Goal: Transaction & Acquisition: Purchase product/service

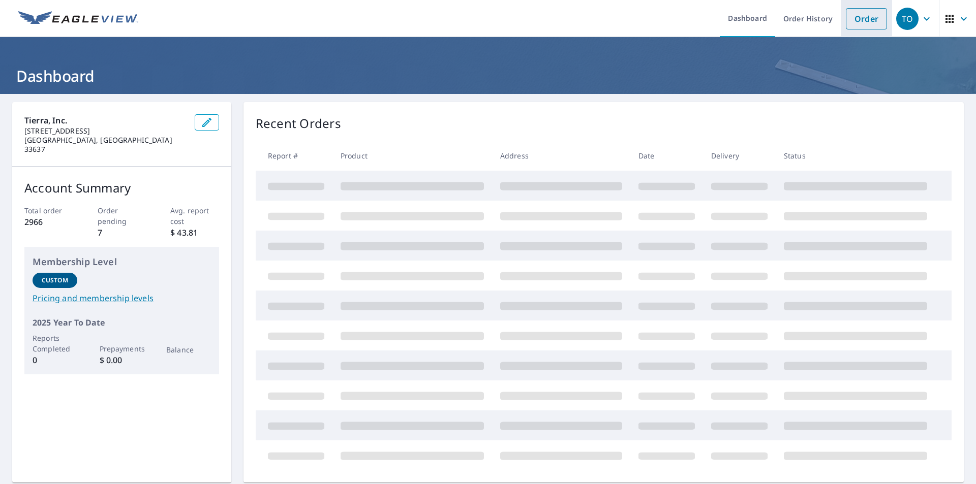
click at [865, 18] on link "Order" at bounding box center [866, 18] width 41 height 21
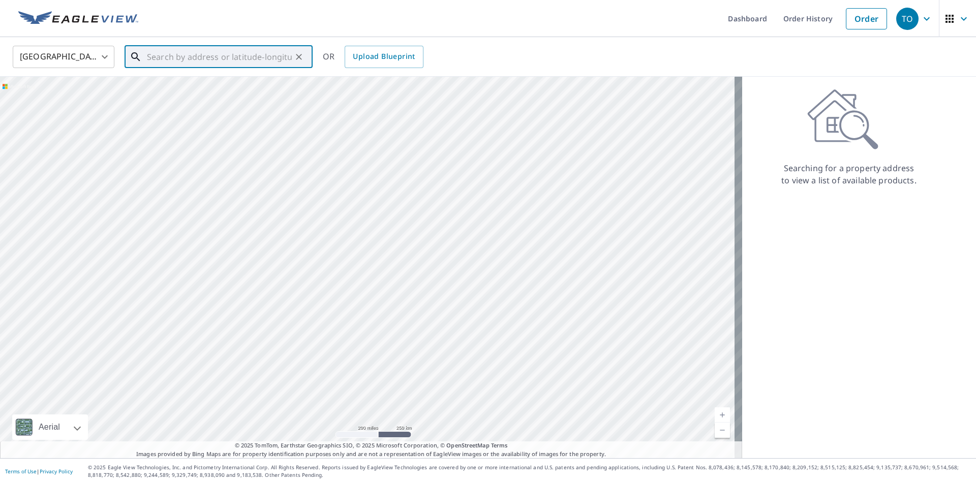
click at [245, 60] on input "text" at bounding box center [219, 57] width 145 height 28
paste input "[STREET_ADDRESS]"
click at [208, 88] on span "[STREET_ADDRESS]" at bounding box center [225, 86] width 160 height 12
type input "[STREET_ADDRESS]"
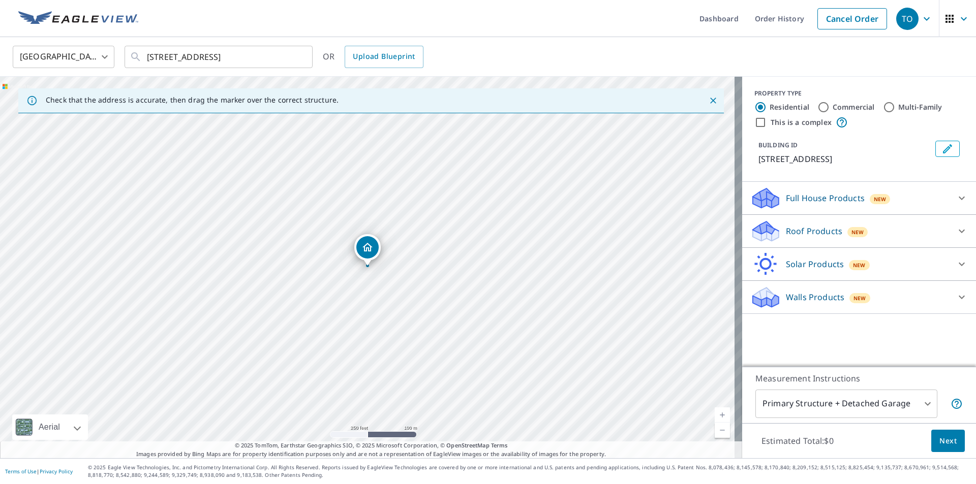
click at [956, 231] on icon at bounding box center [962, 231] width 12 height 12
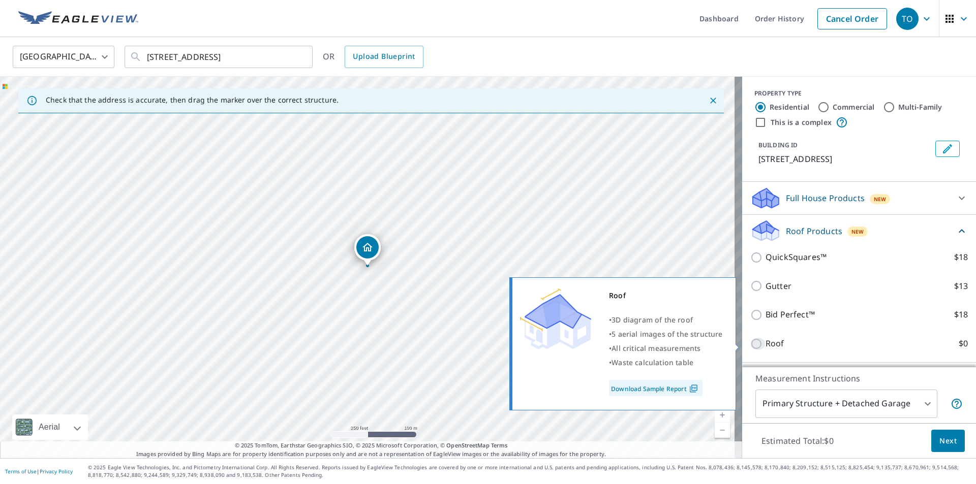
click at [750, 347] on input "Roof $0" at bounding box center [757, 344] width 15 height 12
checkbox input "true"
type input "3"
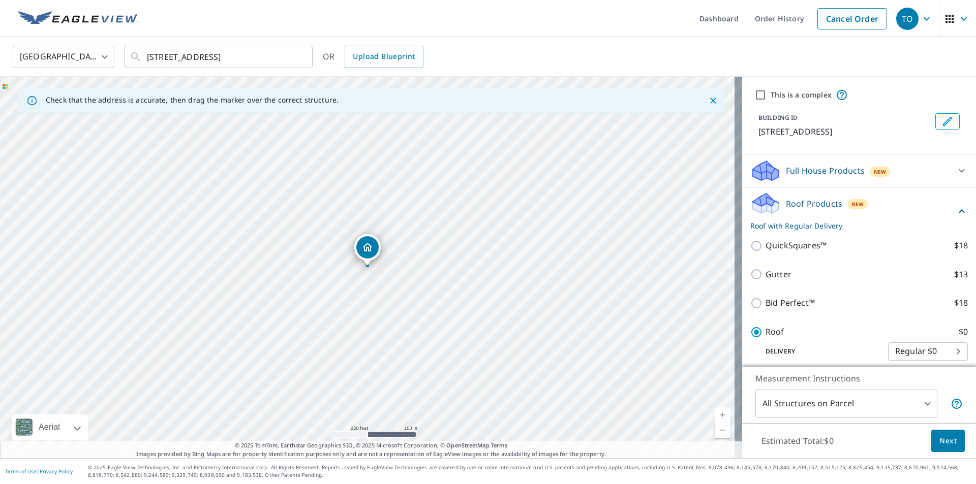
click at [939, 447] on span "Next" at bounding box center [947, 441] width 17 height 13
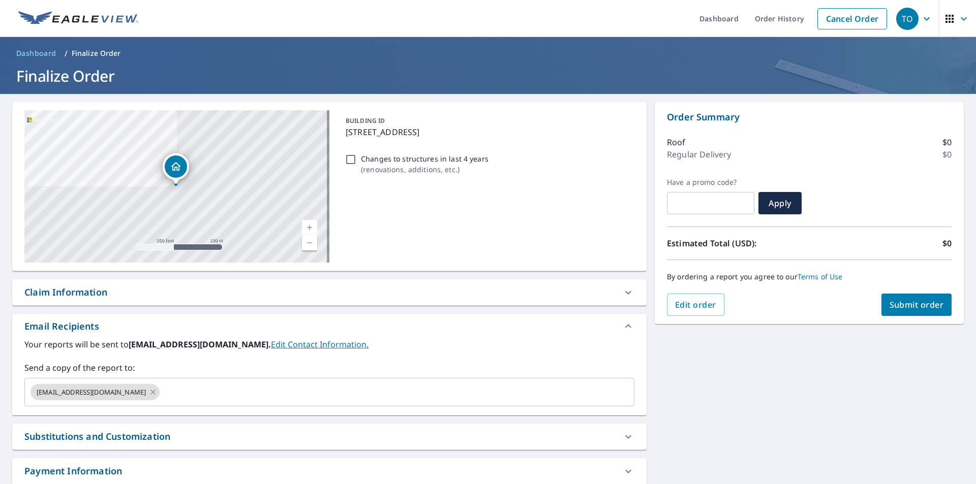
click at [191, 298] on div "Claim Information" at bounding box center [320, 293] width 592 height 14
checkbox input "true"
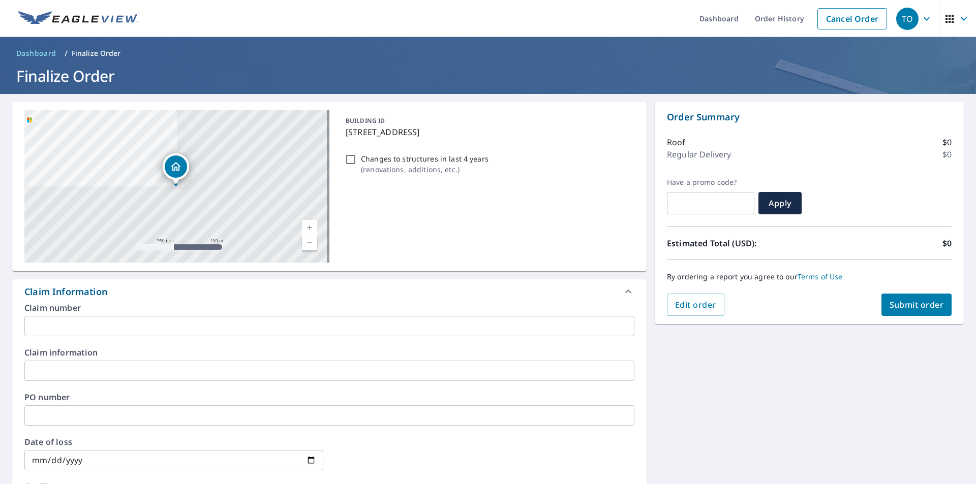
click at [181, 330] on input "text" at bounding box center [329, 326] width 610 height 20
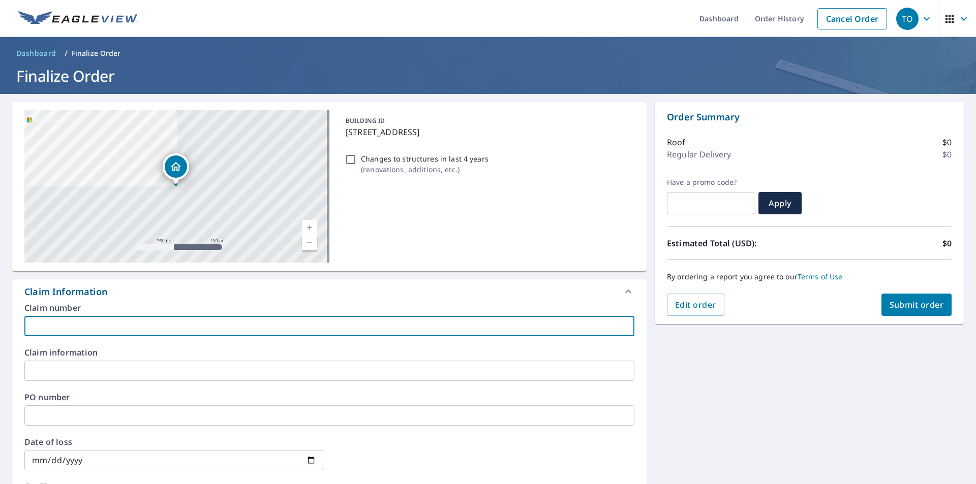
paste input "[PHONE_NUMBER]"
type input "[PHONE_NUMBER]"
checkbox input "true"
type input "[PHONE_NUMBER]"
click at [172, 371] on input "text" at bounding box center [329, 371] width 610 height 20
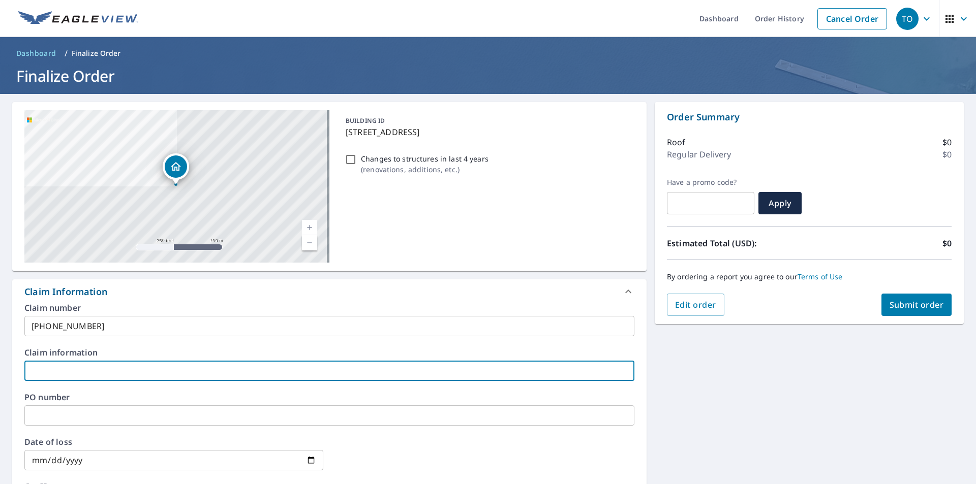
type input "S"
checkbox input "true"
type input "Sa"
checkbox input "true"
type input "San"
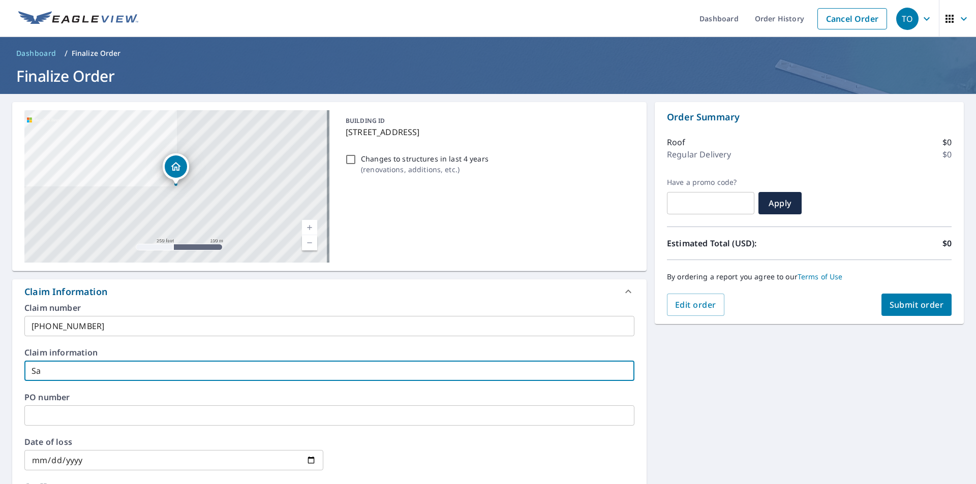
checkbox input "true"
type input "Sant"
checkbox input "true"
type input "Santa"
checkbox input "true"
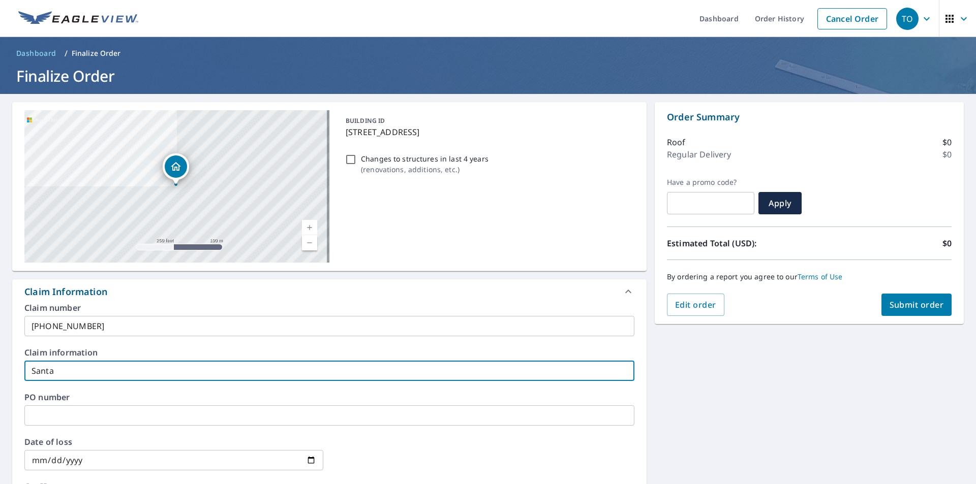
type input "Santan"
checkbox input "true"
type input "[PERSON_NAME]"
checkbox input "true"
type input "[PERSON_NAME]"
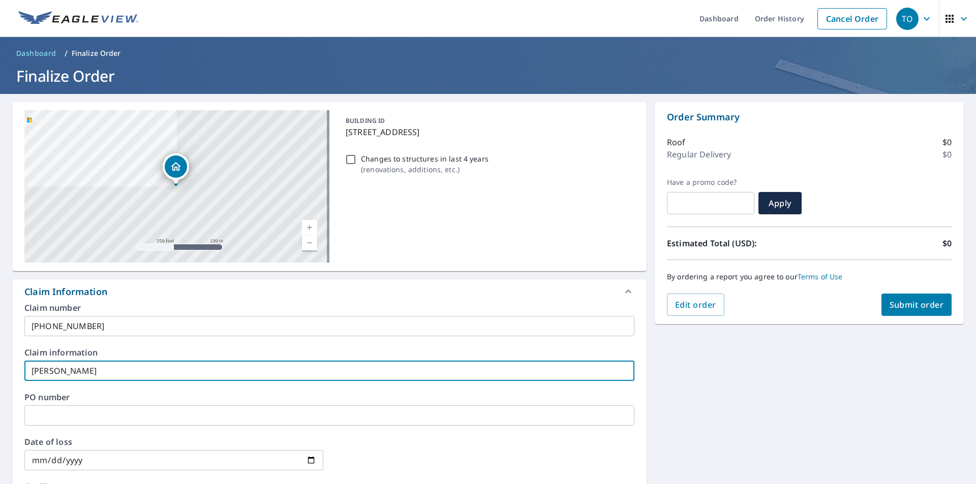
checkbox input "true"
type input "[PERSON_NAME]"
checkbox input "true"
type input "[PERSON_NAME] Re"
checkbox input "true"
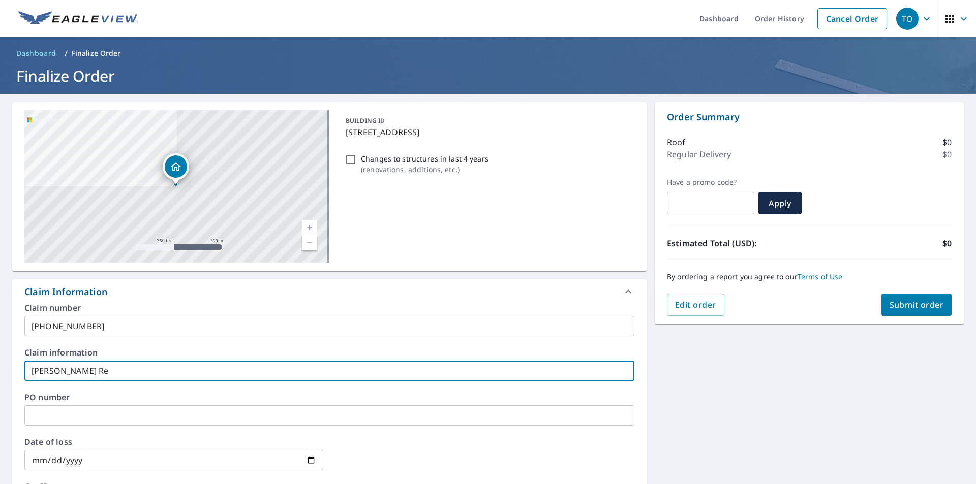
type input "[PERSON_NAME] Res"
checkbox input "true"
type input "[PERSON_NAME] Resi"
checkbox input "true"
type input "Santana Resid"
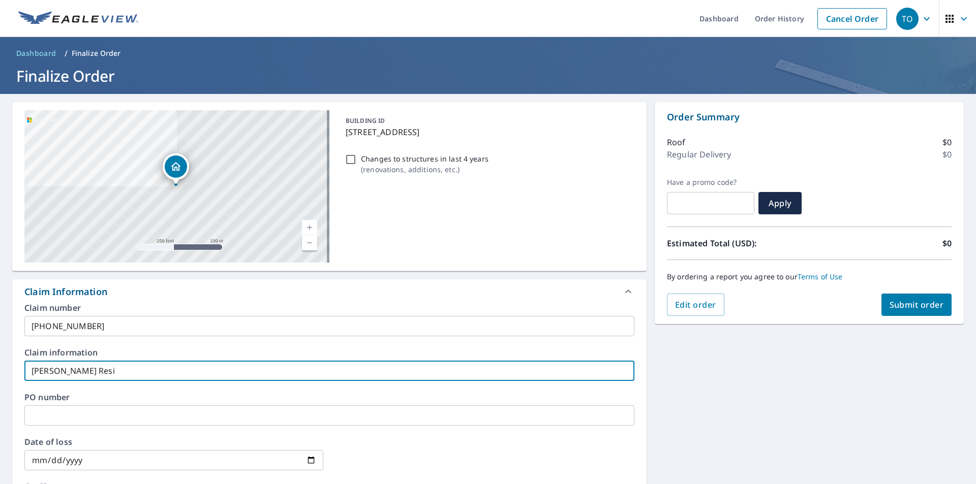
checkbox input "true"
type input "[PERSON_NAME] Reside"
checkbox input "true"
type input "[PERSON_NAME] Residen"
checkbox input "true"
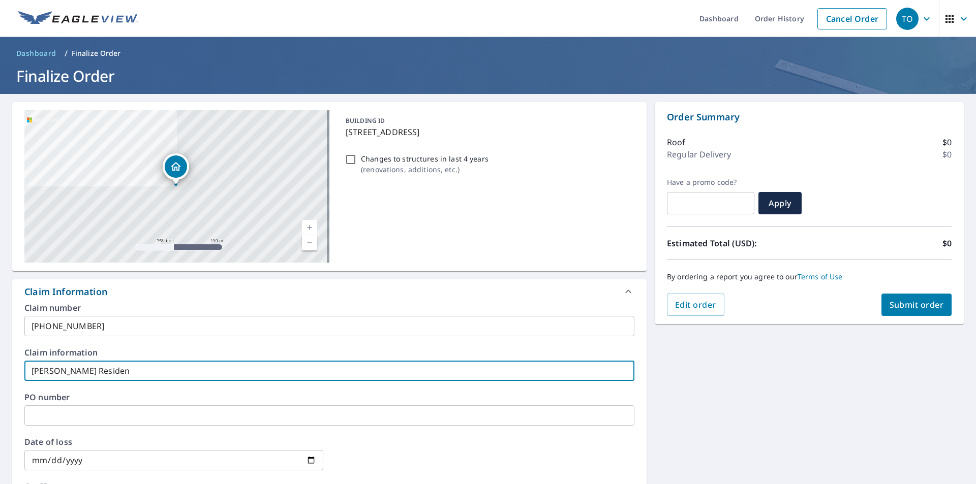
type input "[PERSON_NAME] Residenc"
checkbox input "true"
type input "[PERSON_NAME] Residence"
checkbox input "true"
type input "[PERSON_NAME] Residence"
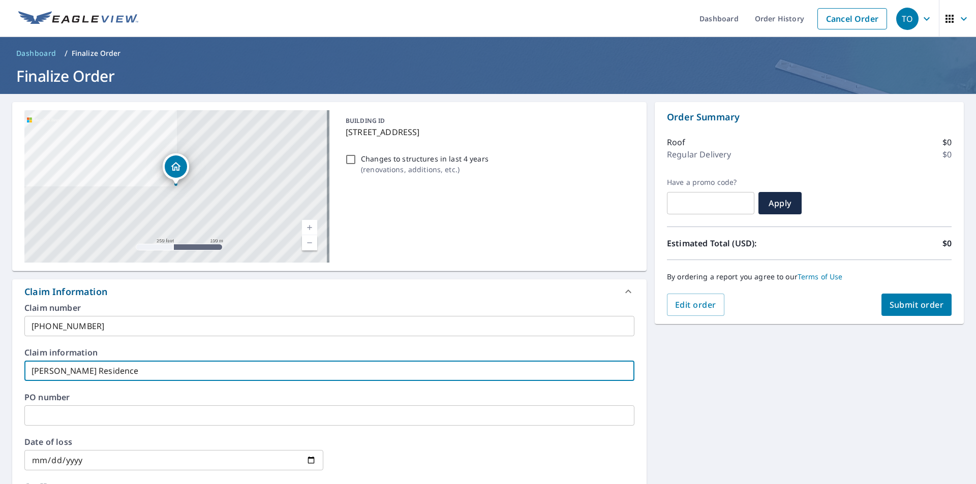
click at [164, 391] on div "Claim number [PHONE_NUMBER] ​ Claim information [PERSON_NAME] Residence ​ PO nu…" at bounding box center [329, 414] width 634 height 220
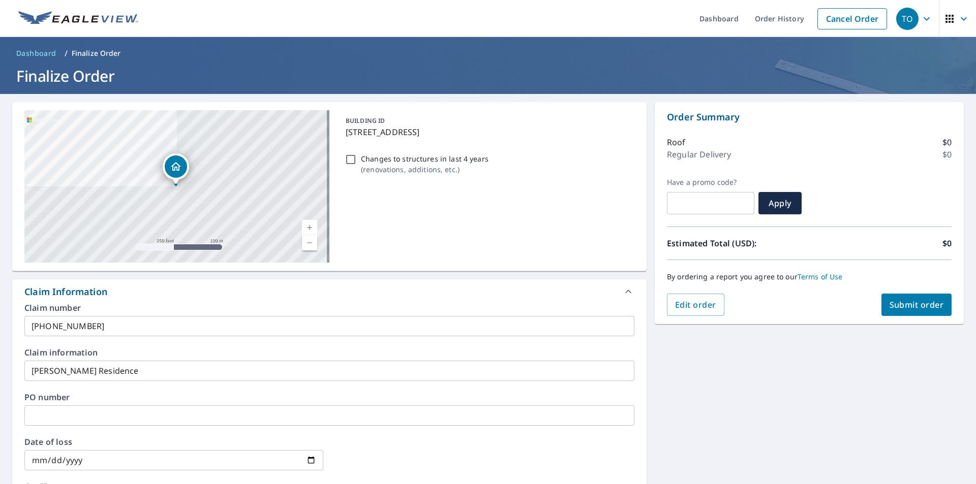
click at [897, 313] on button "Submit order" at bounding box center [916, 305] width 71 height 22
checkbox input "true"
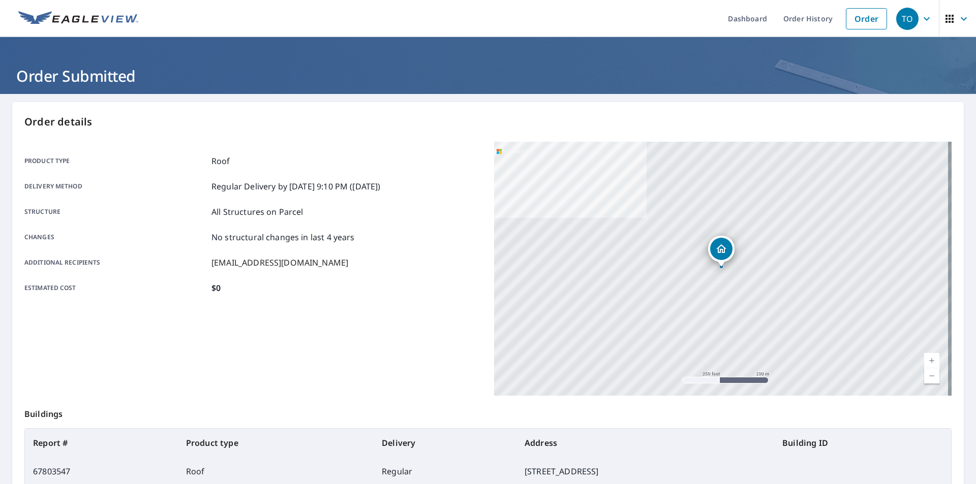
scroll to position [114, 0]
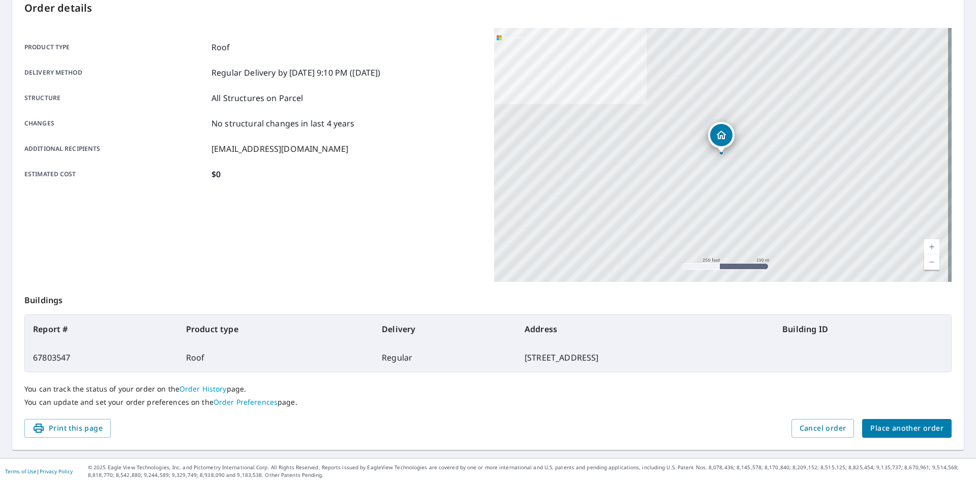
click at [881, 431] on span "Place another order" at bounding box center [906, 428] width 73 height 13
